Goal: Task Accomplishment & Management: Manage account settings

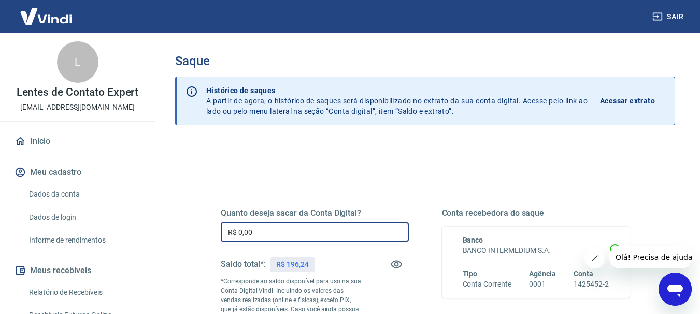
click at [283, 234] on input "R$ 0,00" at bounding box center [315, 232] width 188 height 19
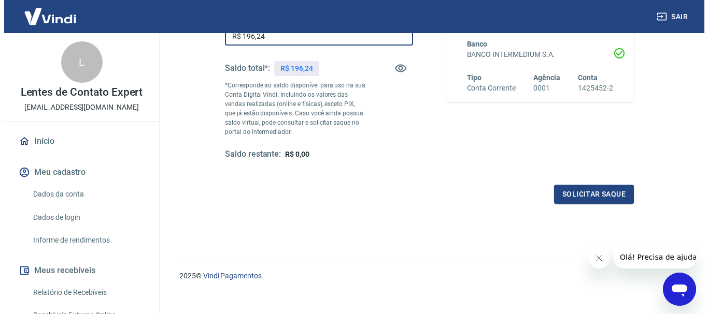
scroll to position [207, 0]
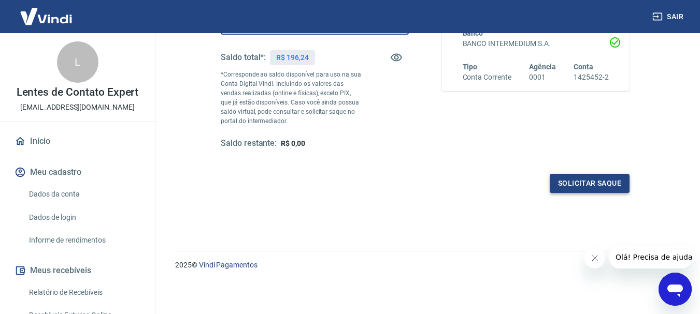
type input "R$ 196,24"
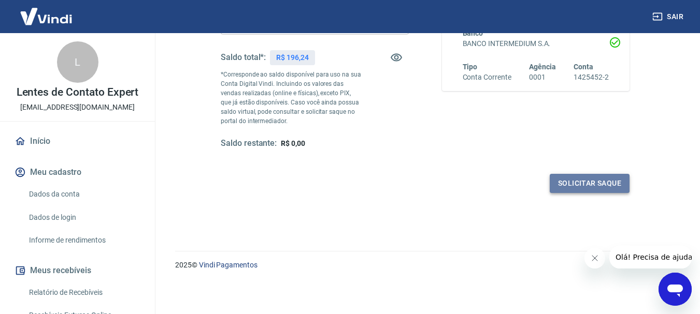
click at [587, 187] on button "Solicitar saque" at bounding box center [590, 183] width 80 height 19
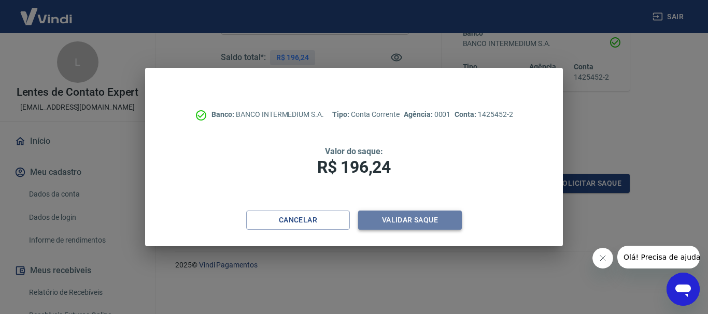
click at [403, 222] on button "Validar saque" at bounding box center [410, 220] width 104 height 19
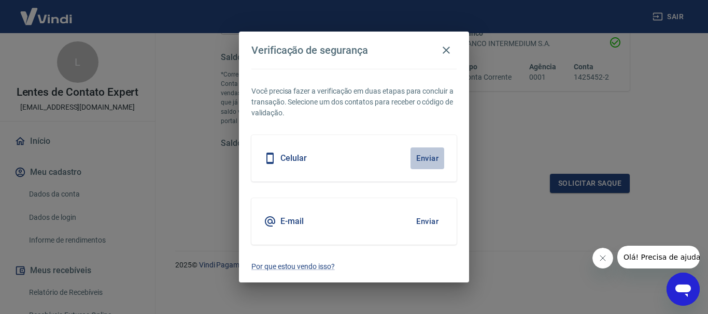
click at [424, 156] on button "Enviar" at bounding box center [427, 159] width 34 height 22
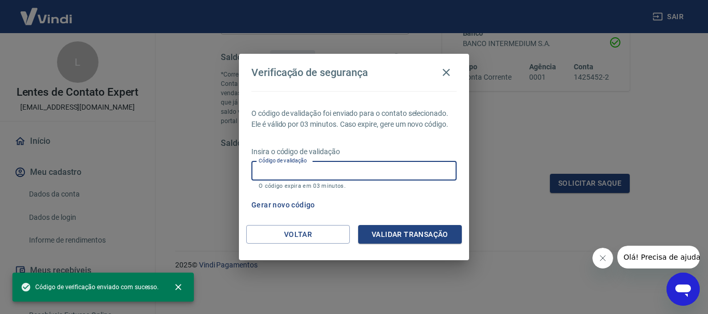
click at [425, 174] on input "Código de validação" at bounding box center [353, 171] width 205 height 19
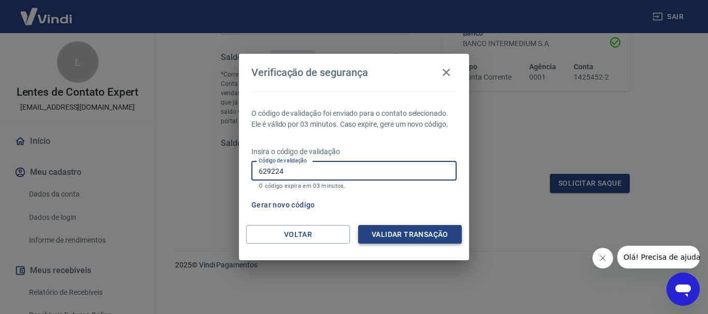
type input "629224"
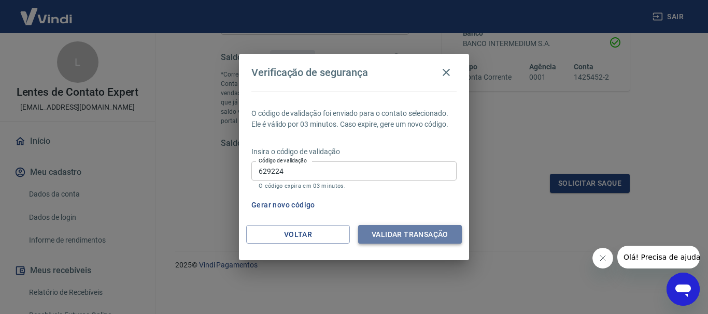
click at [436, 227] on button "Validar transação" at bounding box center [410, 234] width 104 height 19
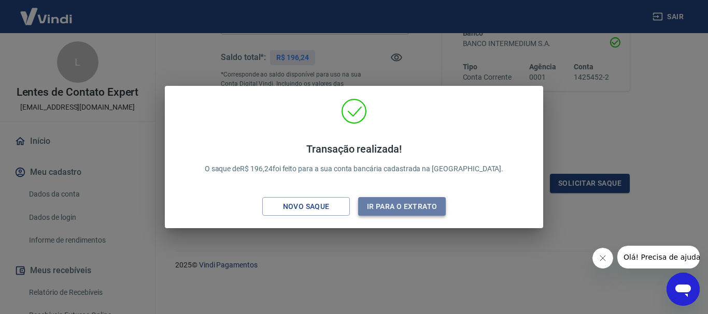
click at [391, 199] on button "Ir para o extrato" at bounding box center [402, 206] width 88 height 19
